Goal: Task Accomplishment & Management: Manage account settings

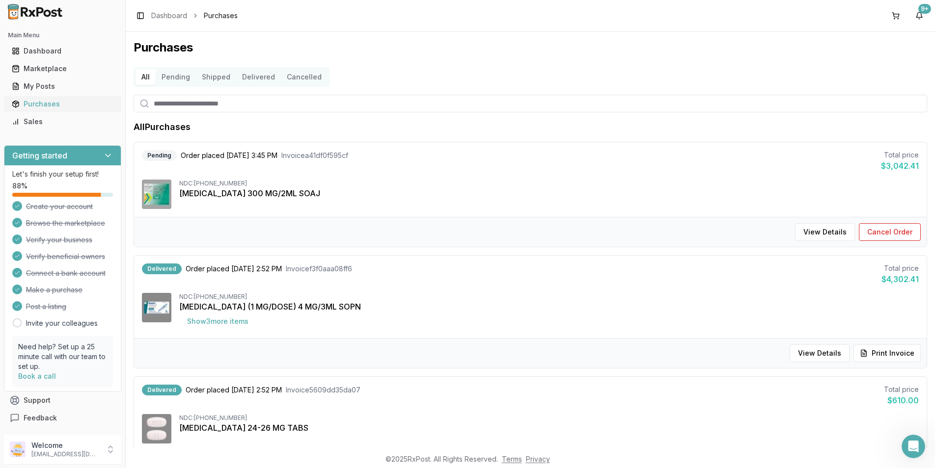
click at [22, 101] on div "Purchases" at bounding box center [63, 104] width 102 height 10
click at [39, 101] on div "Purchases" at bounding box center [63, 104] width 102 height 10
click at [856, 229] on button "Confirm Delivered" at bounding box center [877, 232] width 85 height 18
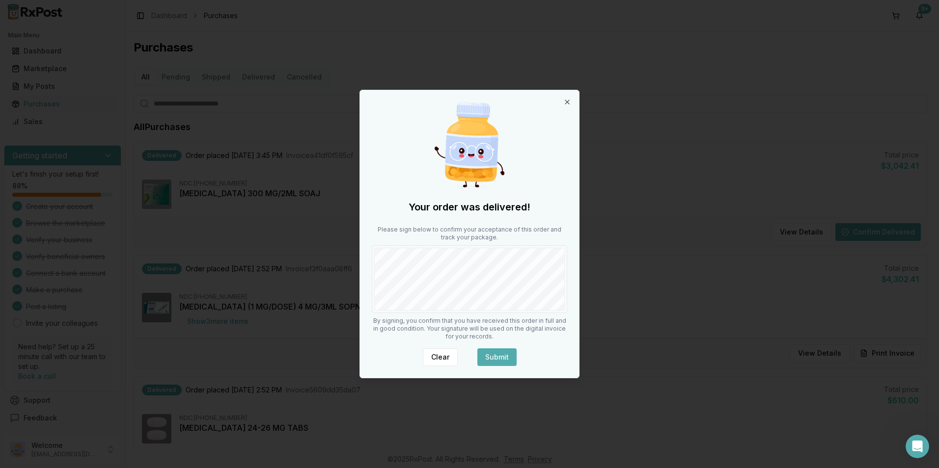
click at [493, 361] on button "Submit" at bounding box center [496, 358] width 39 height 18
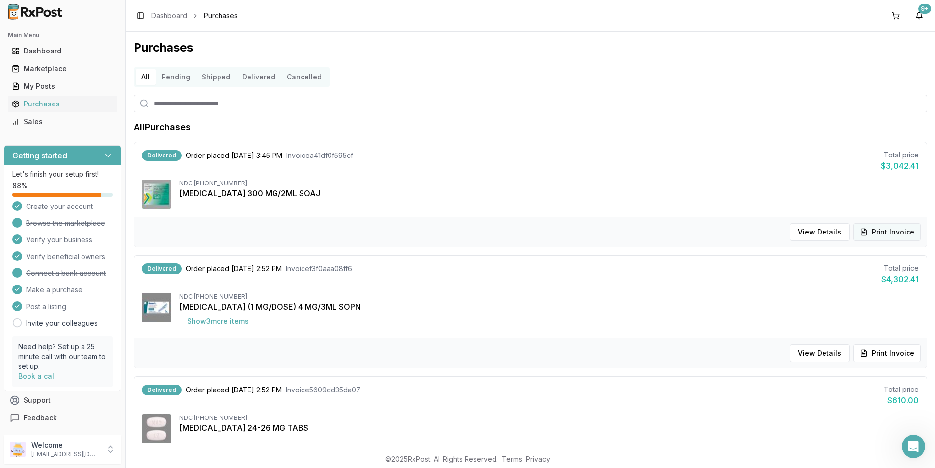
click at [879, 230] on button "Print Invoice" at bounding box center [886, 232] width 67 height 18
click at [36, 57] on link "Dashboard" at bounding box center [62, 51] width 109 height 18
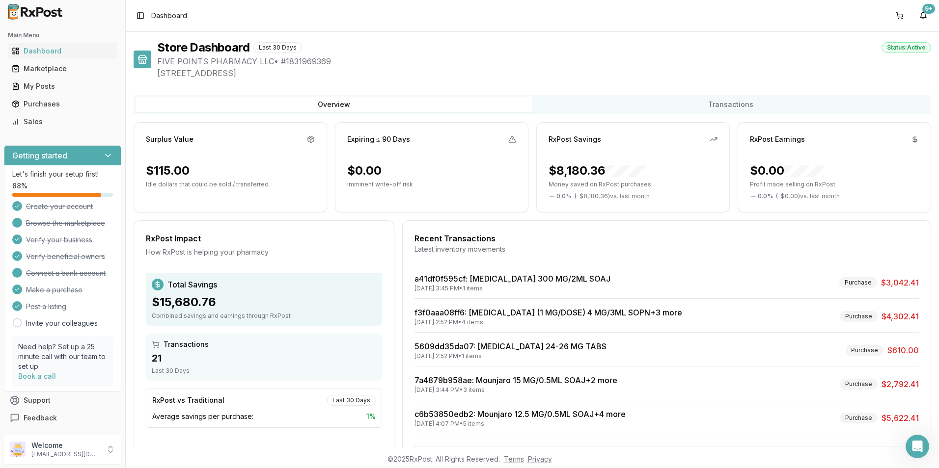
click at [192, 100] on button "Overview" at bounding box center [333, 105] width 397 height 16
click at [39, 67] on div "Marketplace" at bounding box center [63, 69] width 102 height 10
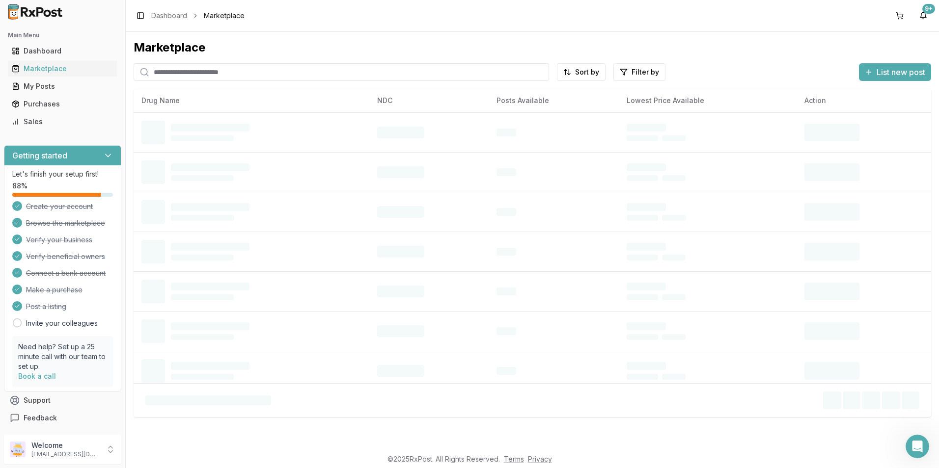
click at [197, 75] on input "search" at bounding box center [341, 72] width 415 height 18
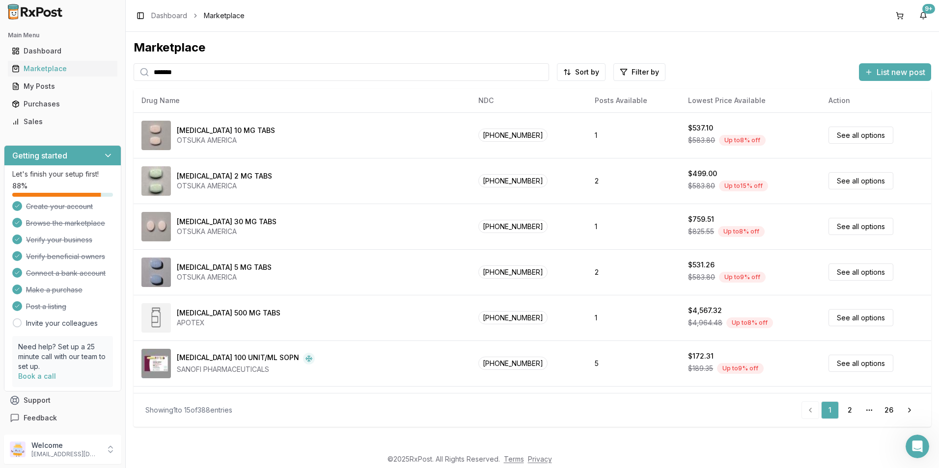
type input "*******"
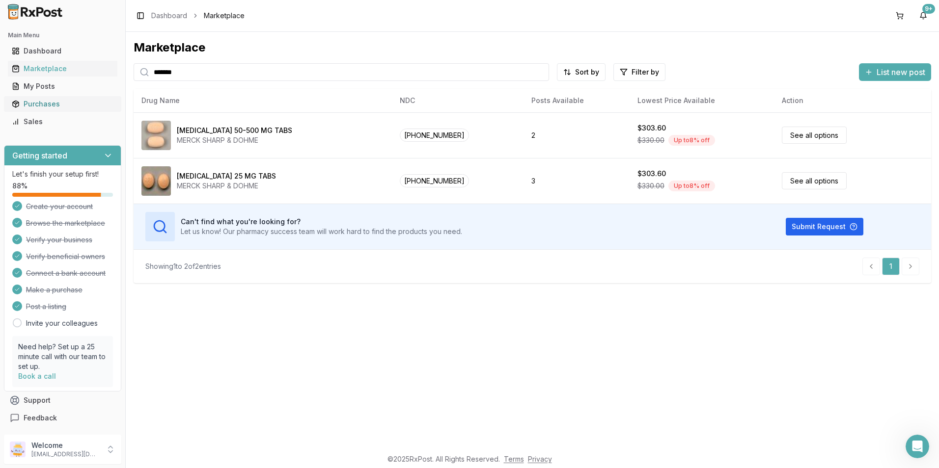
click at [46, 105] on div "Purchases" at bounding box center [63, 104] width 102 height 10
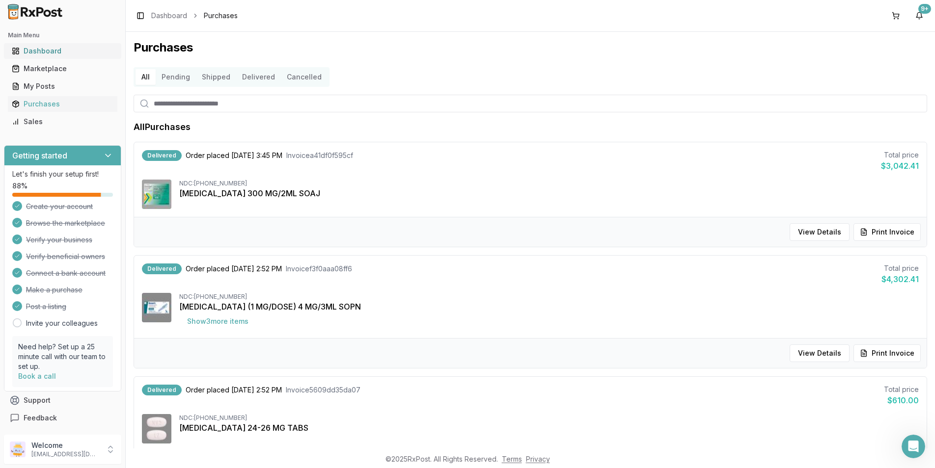
click at [28, 51] on div "Dashboard" at bounding box center [63, 51] width 102 height 10
